Goal: Task Accomplishment & Management: Use online tool/utility

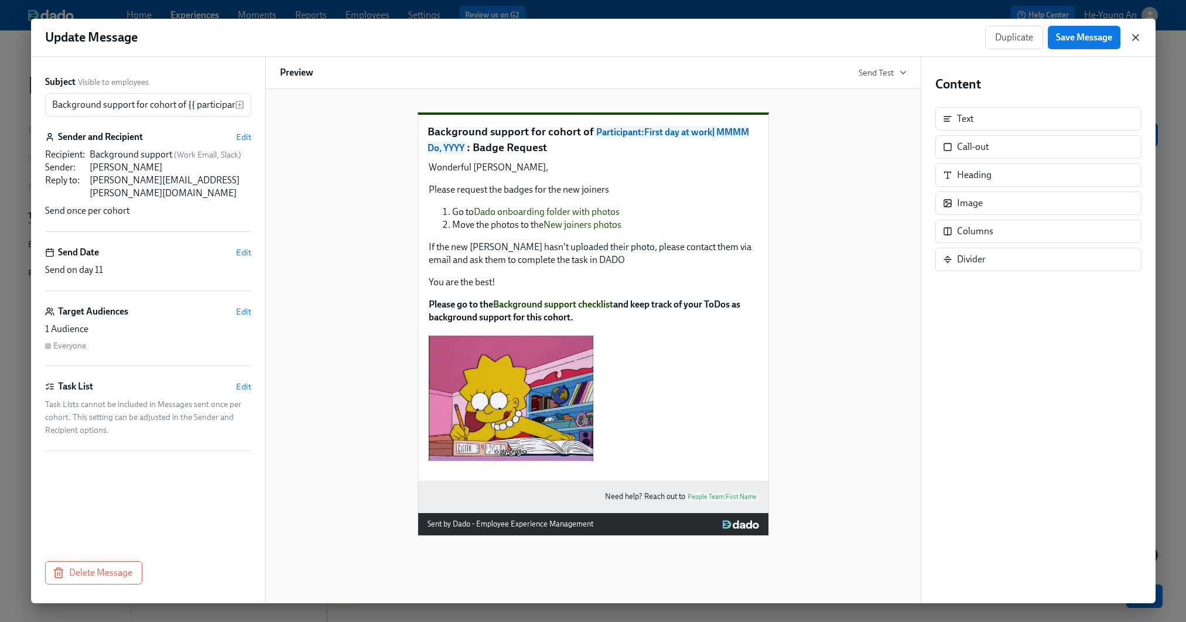
click at [1131, 32] on icon "button" at bounding box center [1136, 38] width 12 height 12
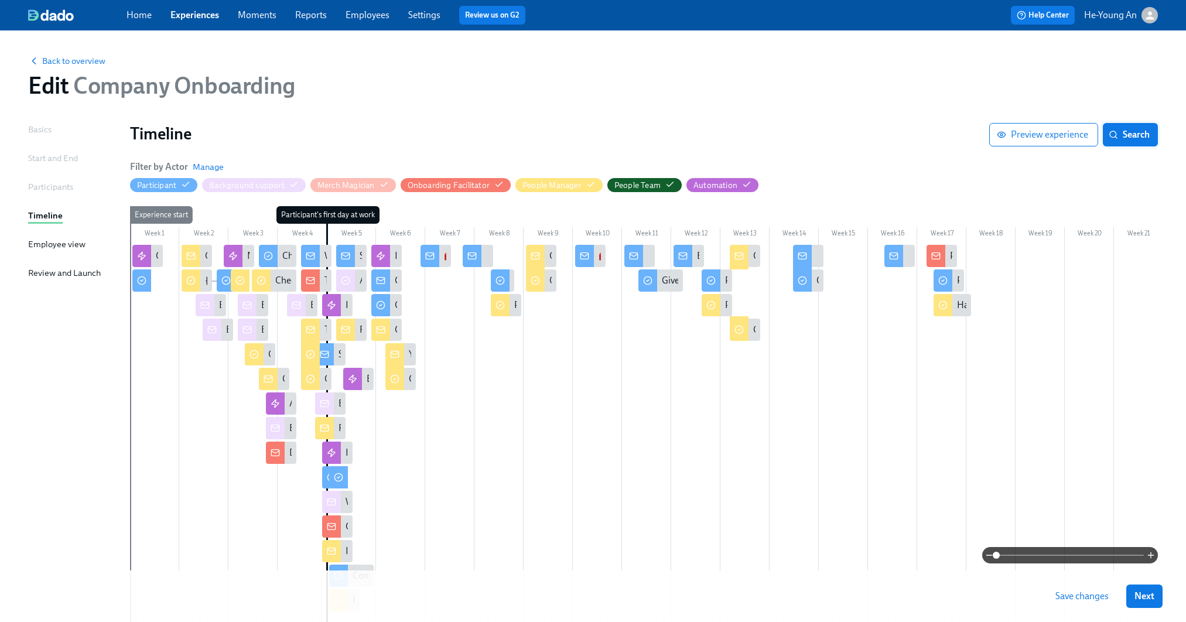
click at [1138, 127] on button "Search" at bounding box center [1130, 134] width 55 height 23
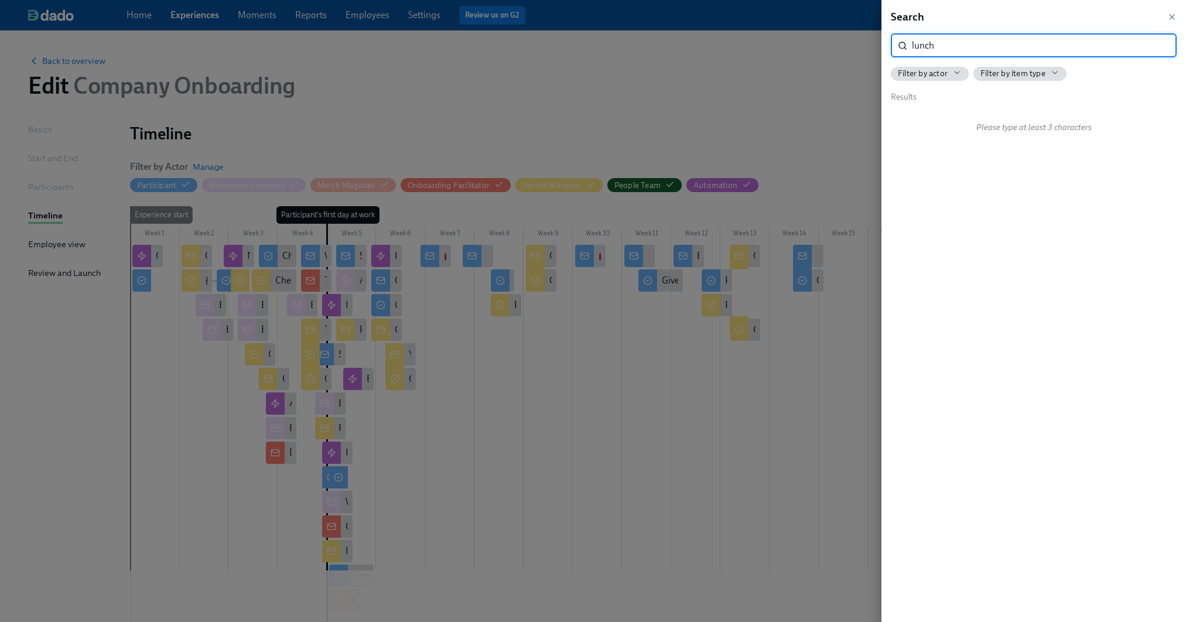
type input "lunch"
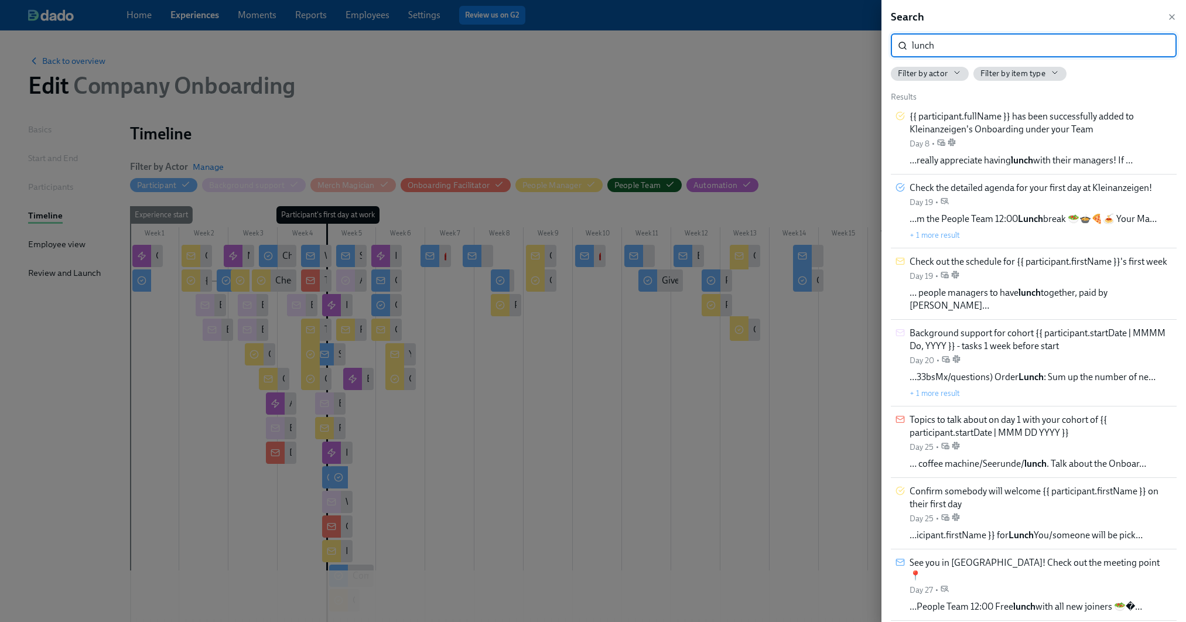
click at [946, 74] on span "Filter by actor" at bounding box center [923, 73] width 50 height 11
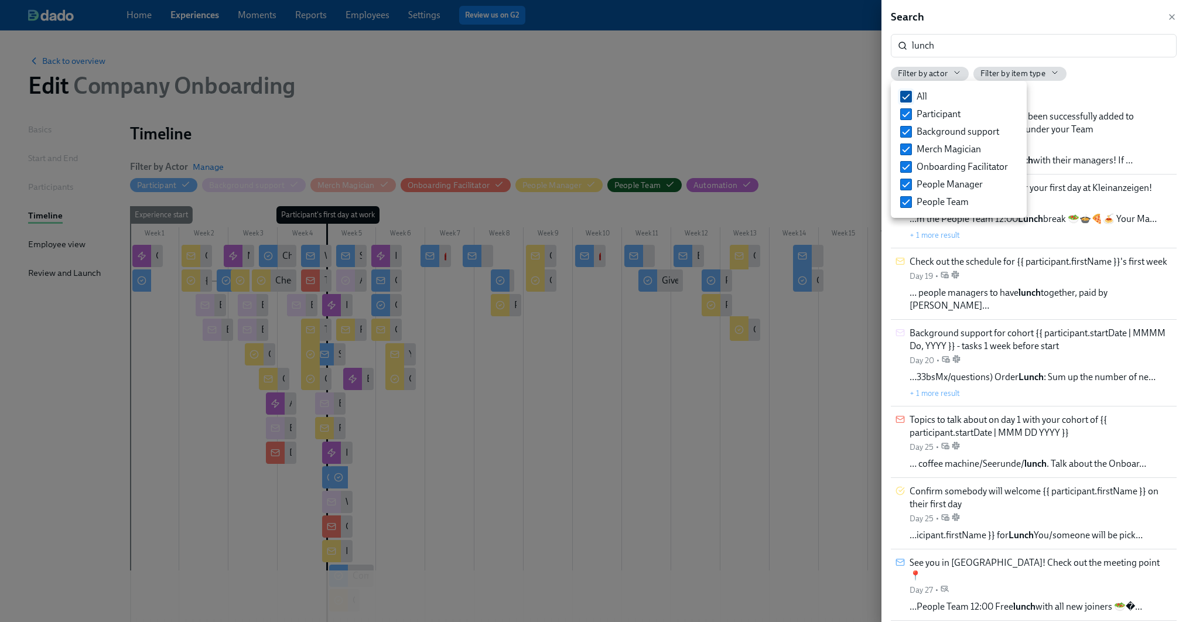
click at [902, 97] on input "All" at bounding box center [906, 96] width 11 height 11
checkbox input "false"
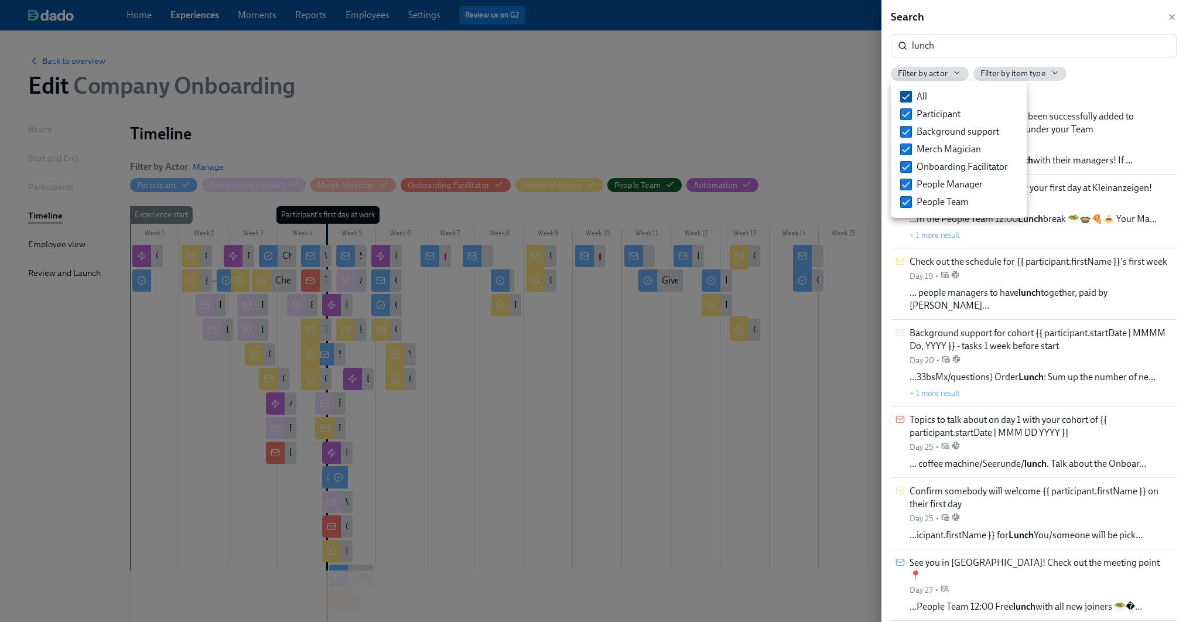
checkbox input "false"
click at [909, 181] on input "People Manager" at bounding box center [906, 184] width 11 height 11
checkbox input "true"
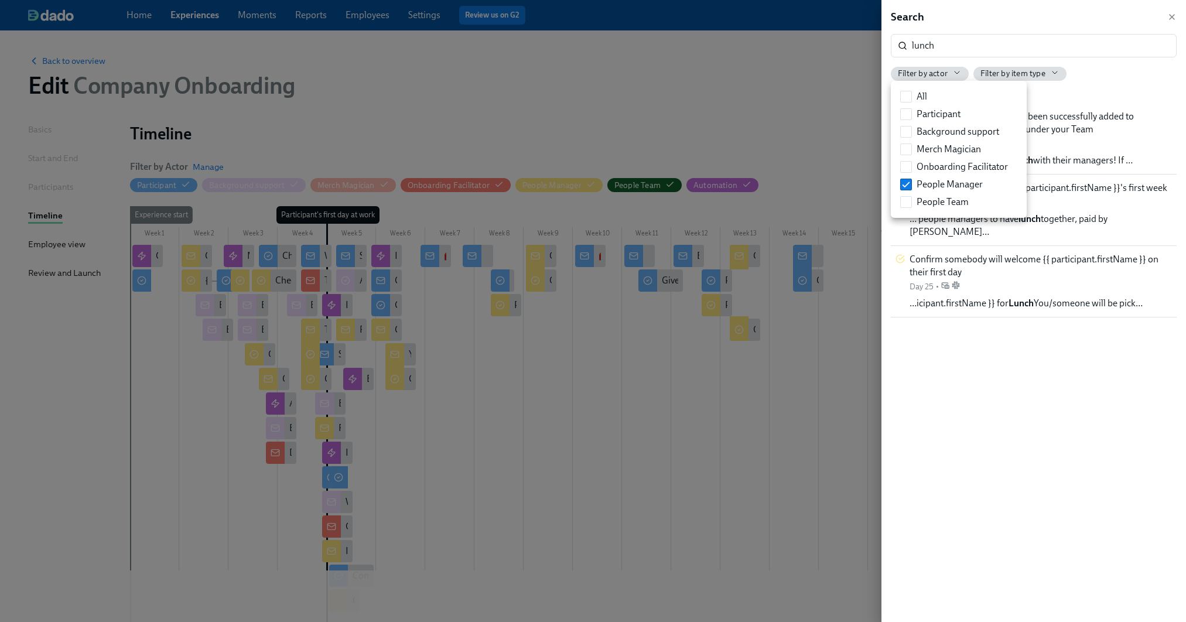
click at [1138, 71] on div at bounding box center [593, 311] width 1186 height 622
click at [1103, 121] on span "{{ participant.fullName }} has been successfully added to Kleinanzeigen's Onboa…" at bounding box center [1041, 123] width 262 height 26
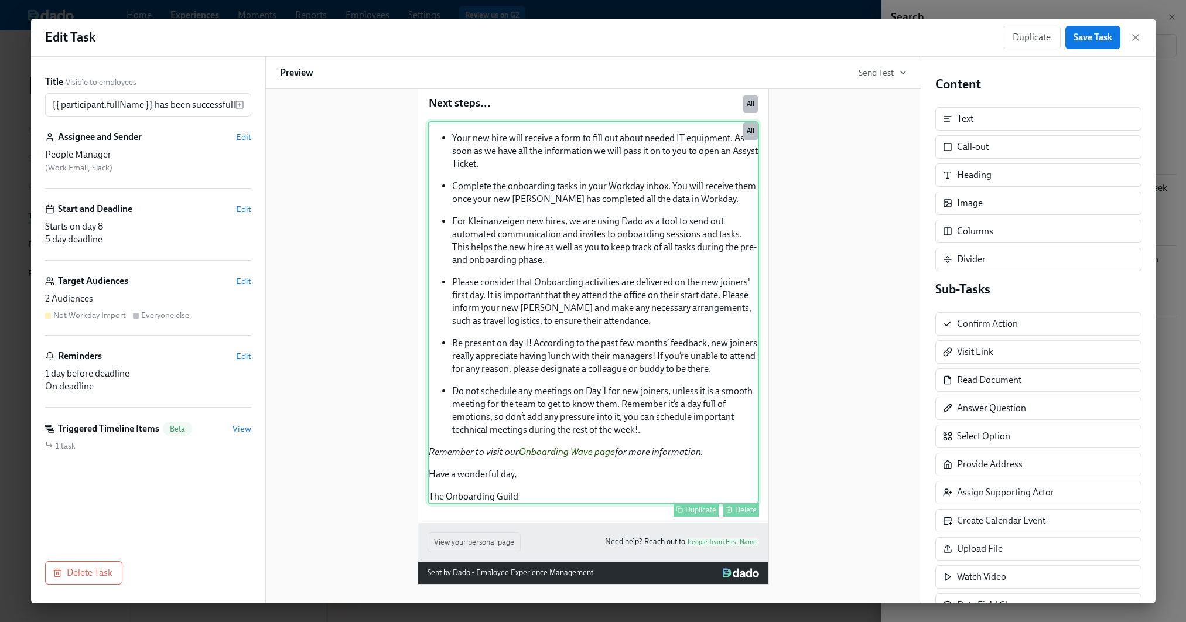
scroll to position [846, 0]
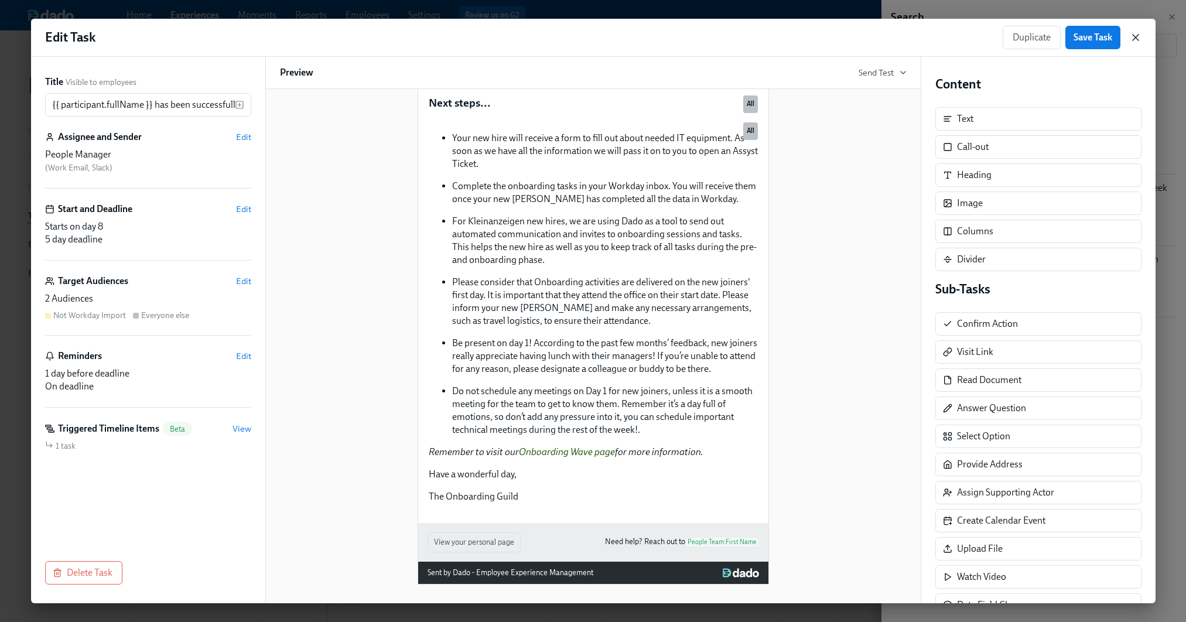
click at [1134, 38] on icon "button" at bounding box center [1136, 38] width 6 height 6
